Goal: Information Seeking & Learning: Learn about a topic

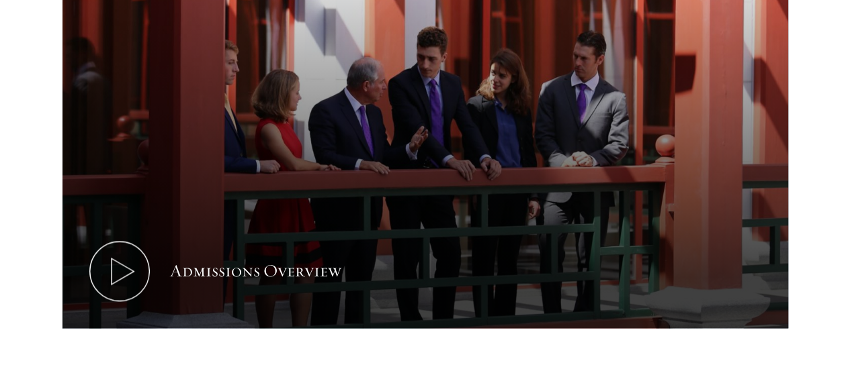
scroll to position [751, 0]
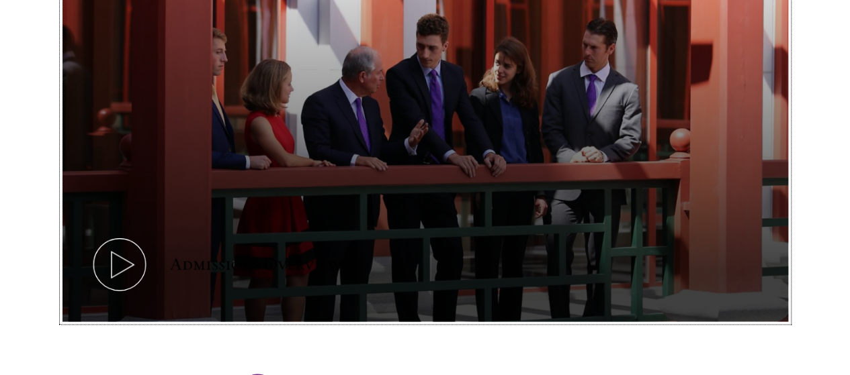
click at [150, 234] on icon at bounding box center [119, 264] width 60 height 60
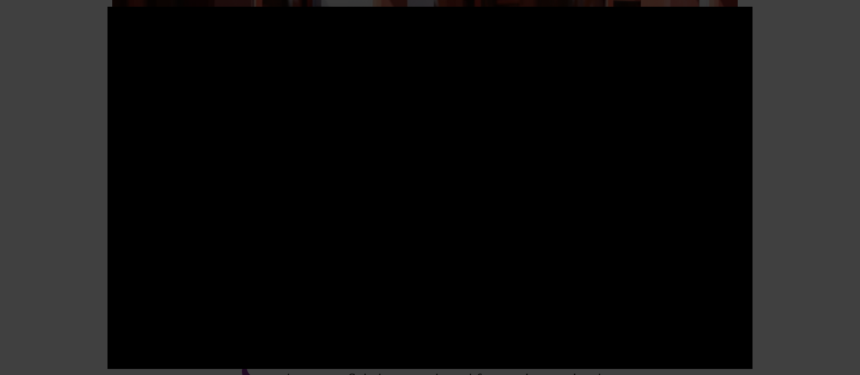
click at [422, 158] on div at bounding box center [430, 187] width 860 height 375
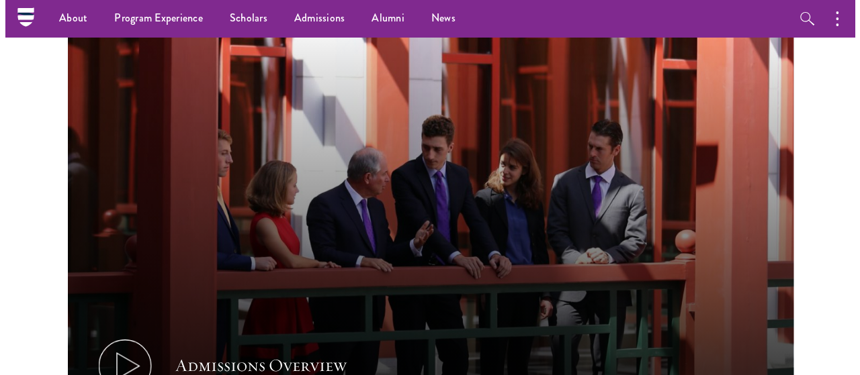
scroll to position [649, 0]
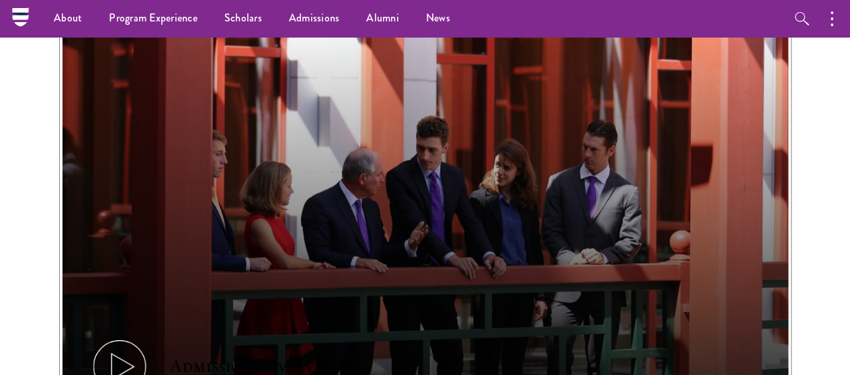
click at [150, 337] on icon at bounding box center [119, 367] width 60 height 60
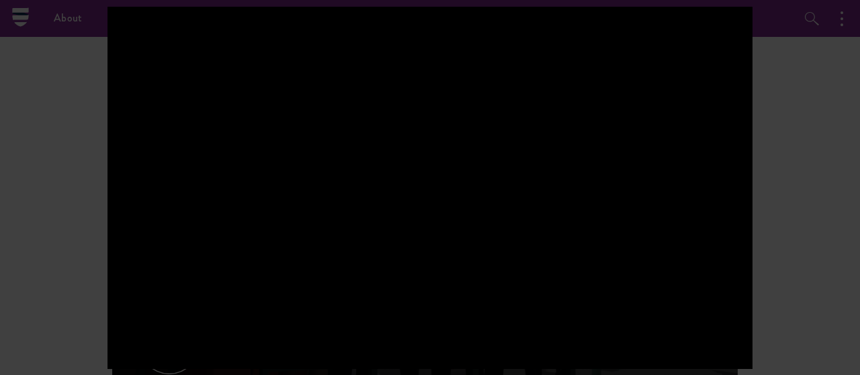
click at [422, 132] on div at bounding box center [429, 188] width 645 height 363
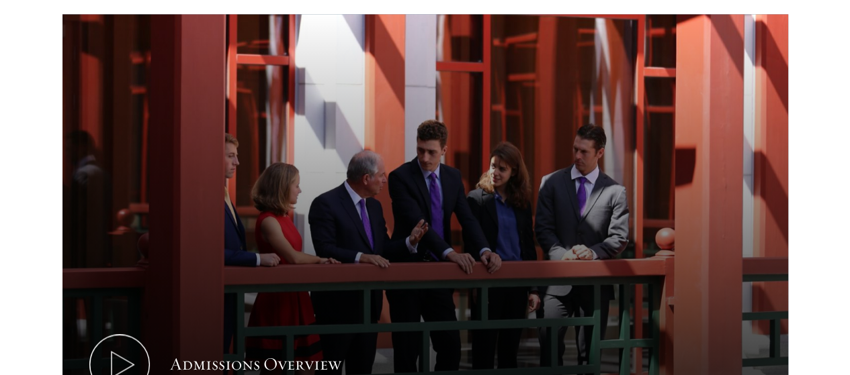
scroll to position [652, 0]
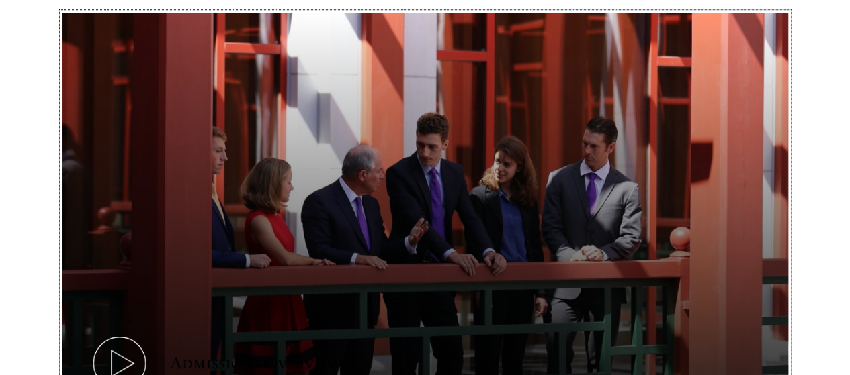
click at [150, 333] on icon at bounding box center [119, 363] width 60 height 60
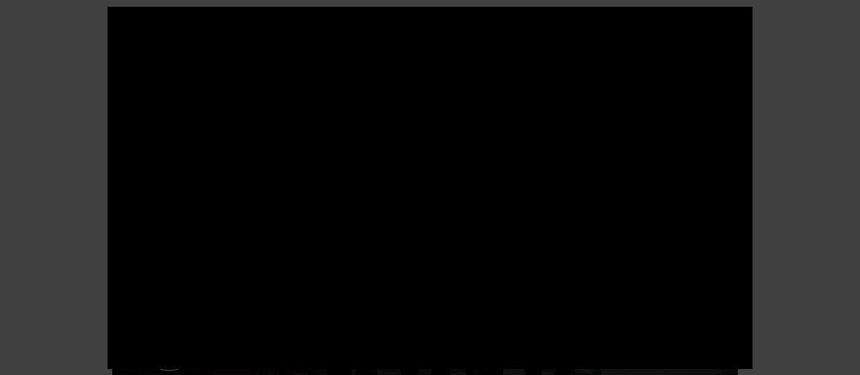
click at [422, 152] on div at bounding box center [430, 187] width 860 height 375
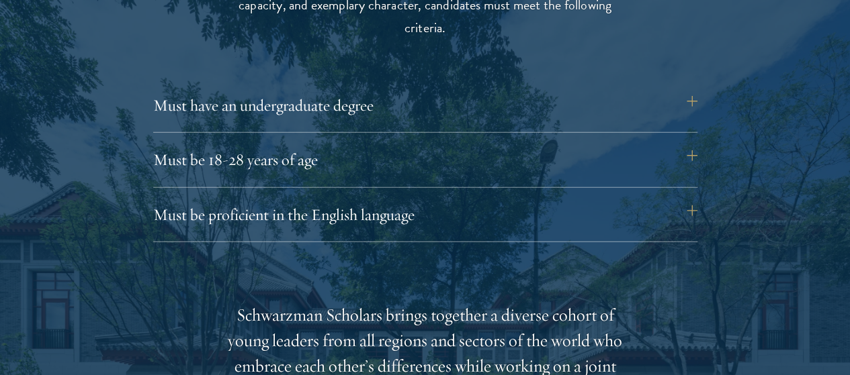
scroll to position [1849, 0]
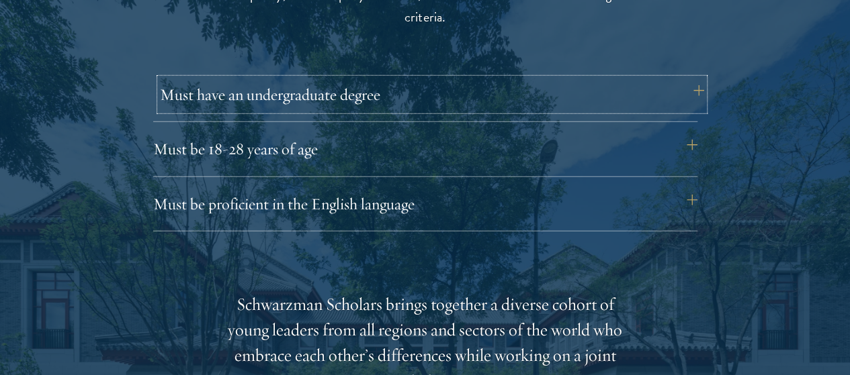
click at [422, 79] on button "Must have an undergraduate degree" at bounding box center [432, 95] width 544 height 32
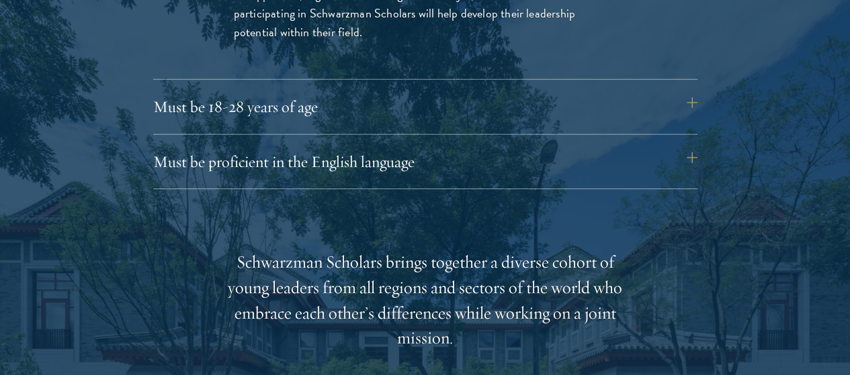
scroll to position [2083, 0]
click at [422, 89] on button "Must be 18-28 years of age" at bounding box center [432, 105] width 544 height 32
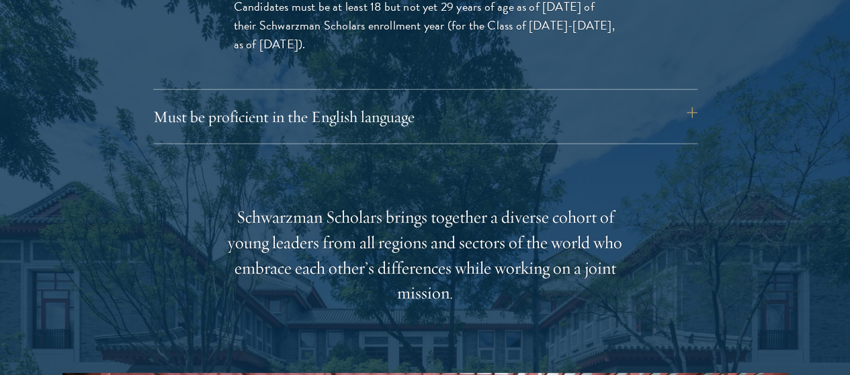
scroll to position [2051, 0]
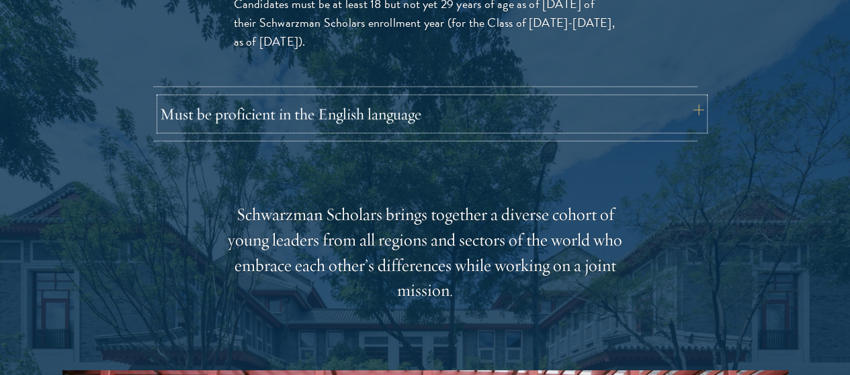
click at [422, 98] on button "Must be proficient in the English language" at bounding box center [432, 114] width 544 height 32
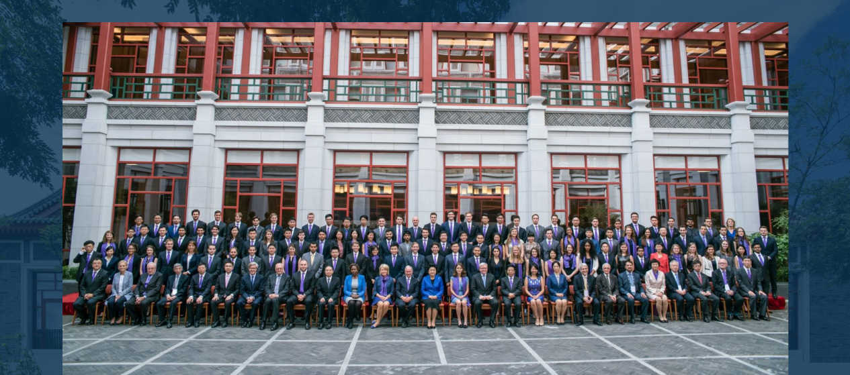
scroll to position [2646, 0]
